Goal: Check status: Check status

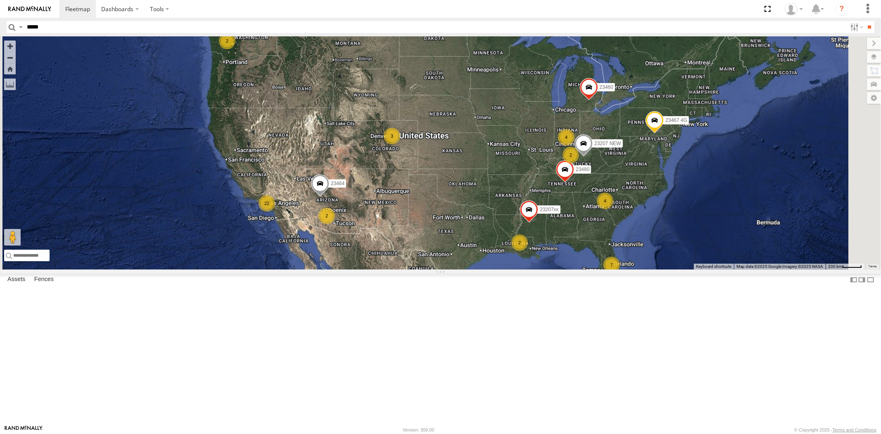
click at [865, 21] on input "**" at bounding box center [869, 27] width 9 height 12
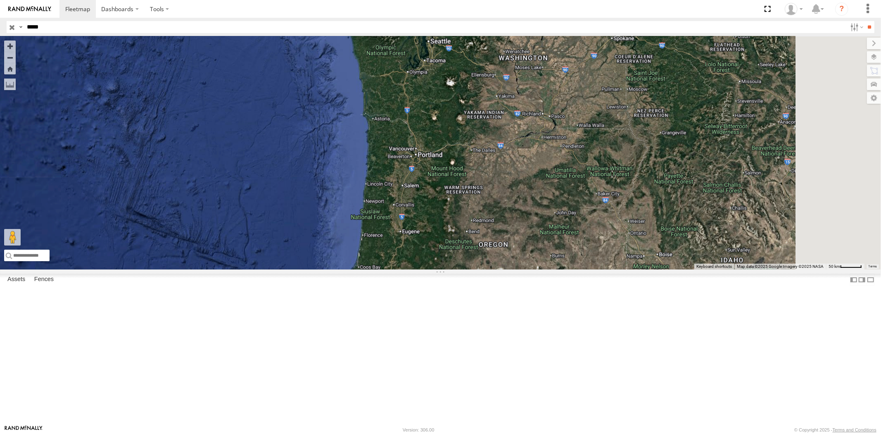
drag, startPoint x: 526, startPoint y: 192, endPoint x: 536, endPoint y: 205, distance: 15.9
click at [534, 217] on div at bounding box center [440, 152] width 881 height 233
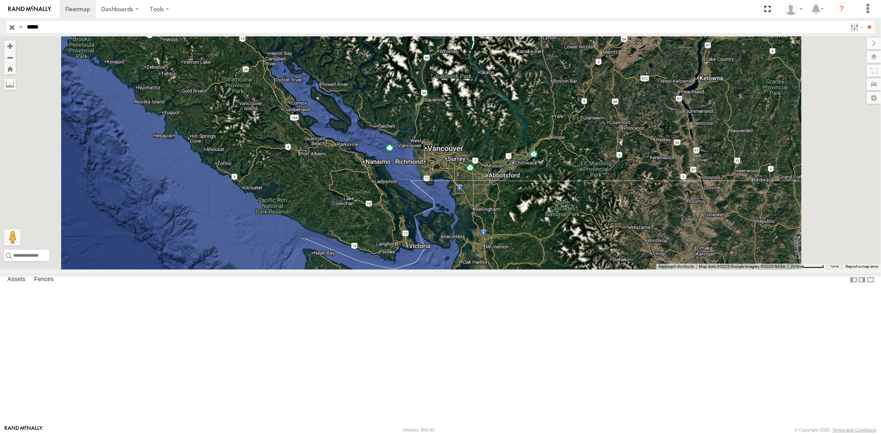
drag, startPoint x: 579, startPoint y: 292, endPoint x: 570, endPoint y: 256, distance: 36.9
click at [569, 242] on div at bounding box center [440, 152] width 881 height 233
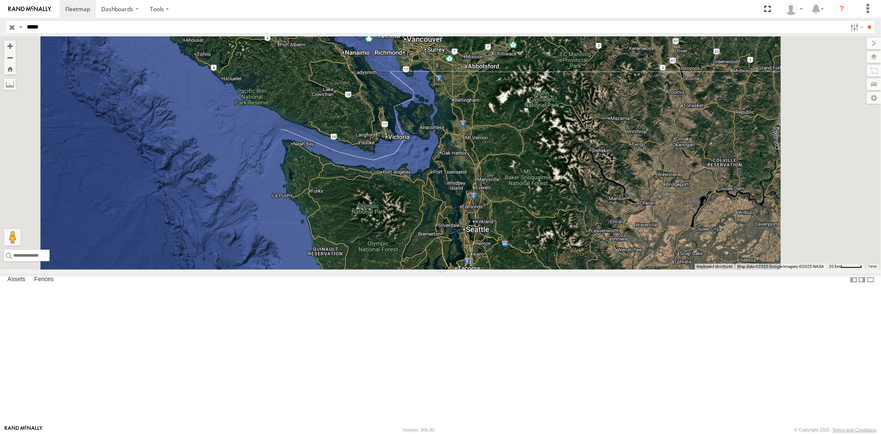
drag, startPoint x: 563, startPoint y: 247, endPoint x: 562, endPoint y: 214, distance: 33.1
click at [559, 203] on div "2" at bounding box center [440, 152] width 881 height 233
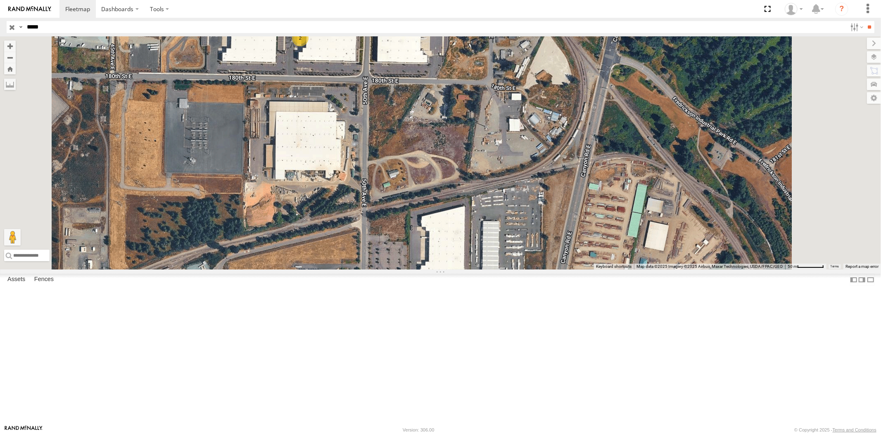
drag, startPoint x: 458, startPoint y: 187, endPoint x: 501, endPoint y: 220, distance: 54.4
click at [510, 244] on div "2" at bounding box center [440, 152] width 881 height 233
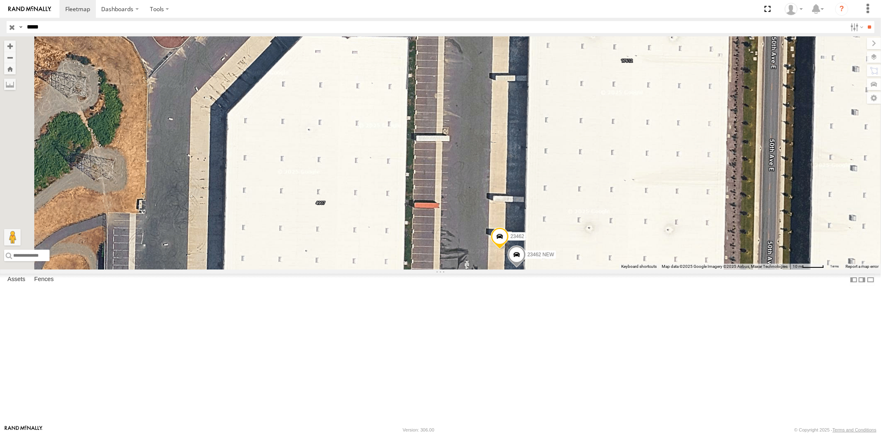
drag, startPoint x: 534, startPoint y: 216, endPoint x: 548, endPoint y: 308, distance: 92.6
click at [548, 269] on div "23462 23462 NEW" at bounding box center [440, 152] width 881 height 233
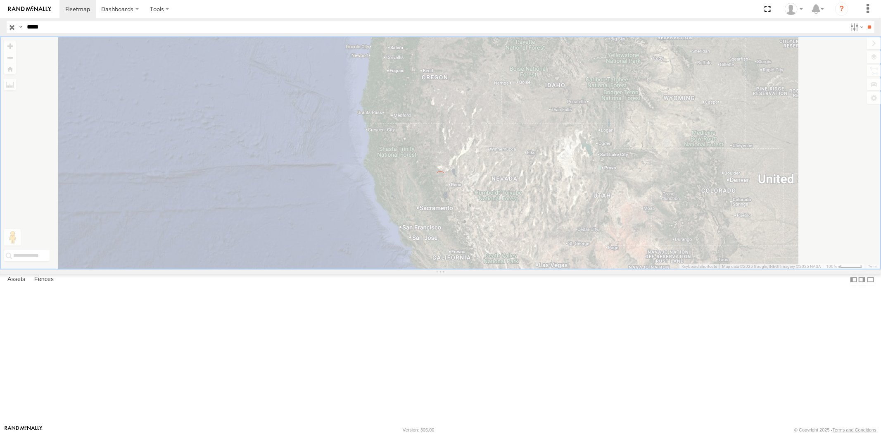
drag, startPoint x: 51, startPoint y: 26, endPoint x: 0, endPoint y: 25, distance: 50.8
click at [10, 25] on div "Search Query Asset ID Asset Label Registration Manufacturer Model VIN Job ID Dr…" at bounding box center [436, 27] width 858 height 12
paste input "text"
type input "*****"
click at [865, 21] on input "**" at bounding box center [869, 27] width 9 height 12
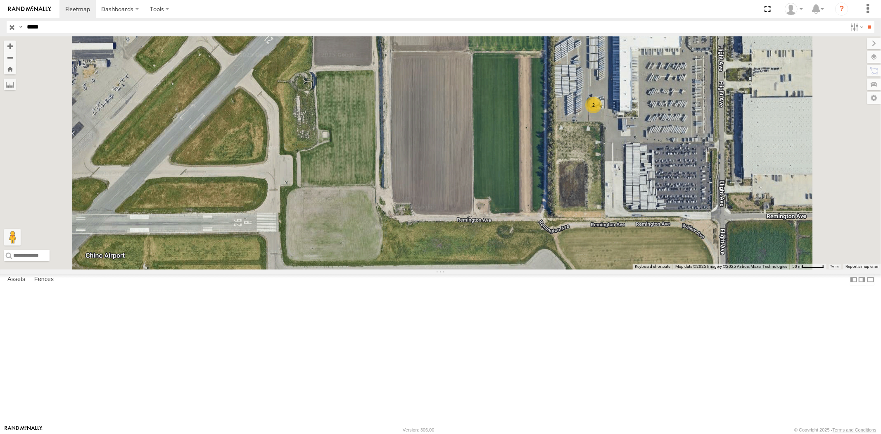
drag, startPoint x: 735, startPoint y: 179, endPoint x: 703, endPoint y: 249, distance: 76.5
click at [705, 248] on div "23459 4G 2" at bounding box center [440, 152] width 881 height 233
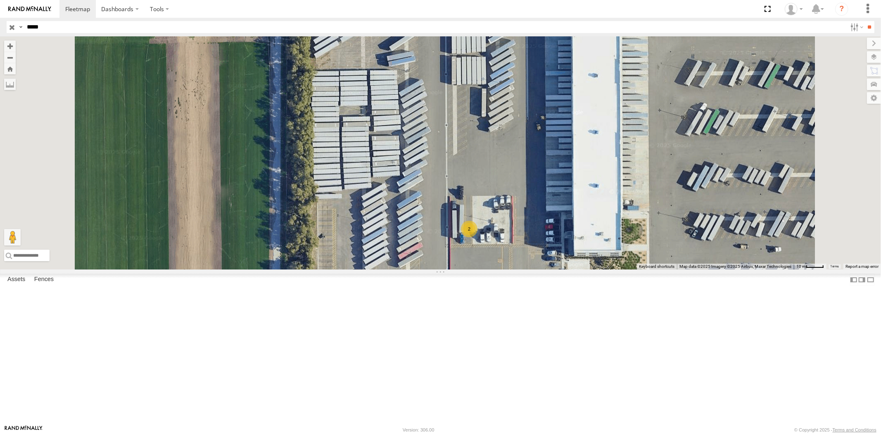
drag, startPoint x: 623, startPoint y: 262, endPoint x: 619, endPoint y: 285, distance: 23.5
click at [619, 269] on div "23459 4G 2" at bounding box center [440, 152] width 881 height 233
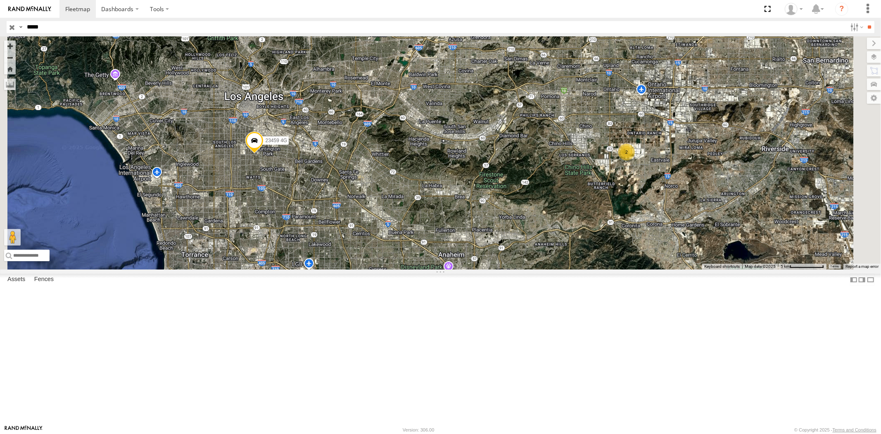
click at [11, 27] on input "button" at bounding box center [12, 27] width 11 height 12
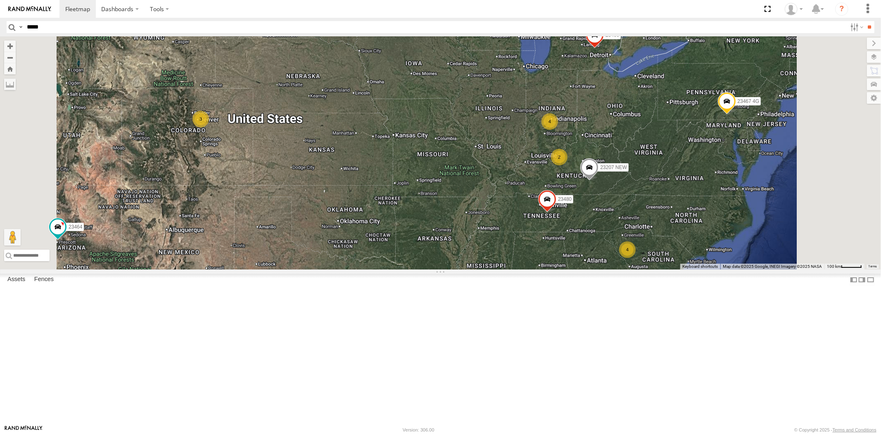
drag, startPoint x: 699, startPoint y: 211, endPoint x: 676, endPoint y: 191, distance: 30.5
click at [676, 191] on div "23207 NEW 23207xx 23464 23460 23480 23467 4G 4 4 2 2 3" at bounding box center [440, 152] width 881 height 233
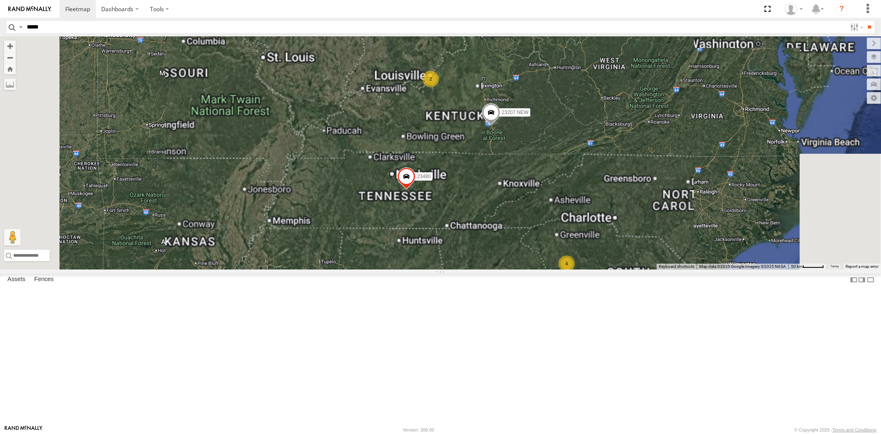
drag, startPoint x: 663, startPoint y: 240, endPoint x: 657, endPoint y: 223, distance: 18.0
click at [658, 223] on div "23207 NEW 23207xx 23464 23460 23480 23467 4G 4 4 2" at bounding box center [440, 152] width 881 height 233
